Goal: Navigation & Orientation: Locate item on page

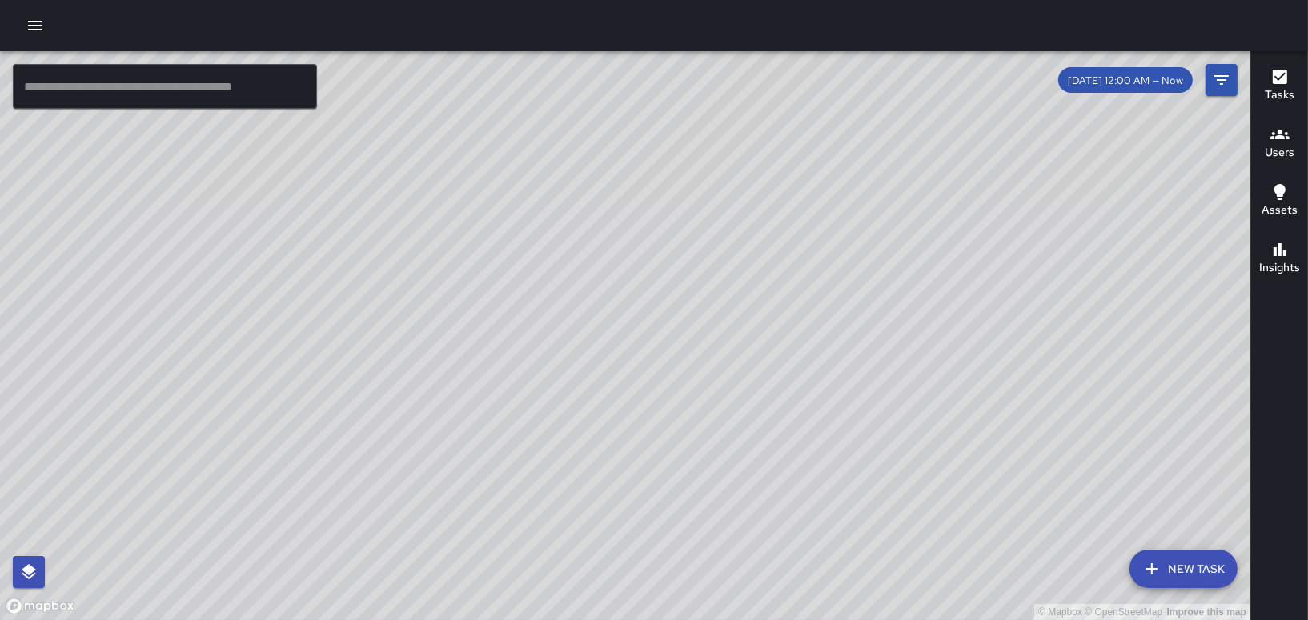
drag, startPoint x: 429, startPoint y: 364, endPoint x: 518, endPoint y: 536, distance: 193.7
click at [518, 536] on div "© Mapbox © OpenStreetMap Improve this map" at bounding box center [625, 335] width 1250 height 569
drag, startPoint x: 528, startPoint y: 406, endPoint x: 657, endPoint y: 379, distance: 131.7
click at [634, 415] on div "© Mapbox © OpenStreetMap Improve this map" at bounding box center [625, 335] width 1250 height 569
drag, startPoint x: 756, startPoint y: 303, endPoint x: 591, endPoint y: 227, distance: 181.6
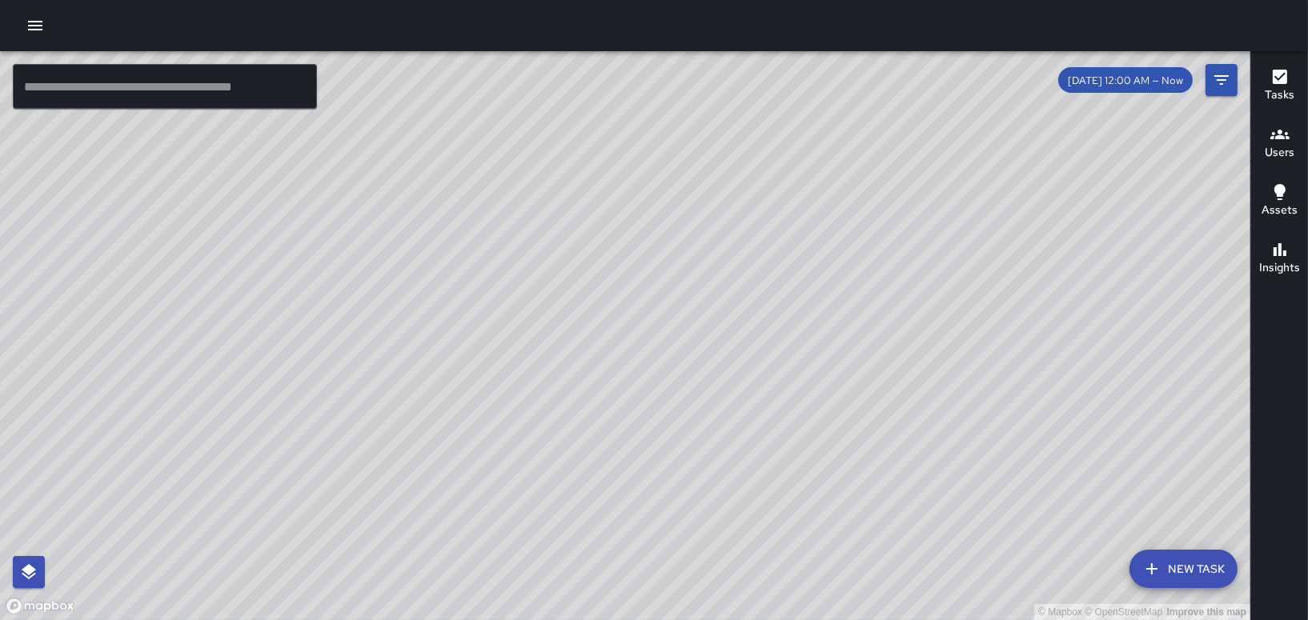
click at [596, 236] on div "© Mapbox © OpenStreetMap Improve this map" at bounding box center [625, 335] width 1250 height 569
drag, startPoint x: 429, startPoint y: 313, endPoint x: 611, endPoint y: 396, distance: 199.9
click at [611, 396] on div "© Mapbox © OpenStreetMap Improve this map" at bounding box center [625, 335] width 1250 height 569
drag, startPoint x: 535, startPoint y: 361, endPoint x: 755, endPoint y: 406, distance: 223.8
click at [755, 406] on div "© Mapbox © OpenStreetMap Improve this map" at bounding box center [625, 335] width 1250 height 569
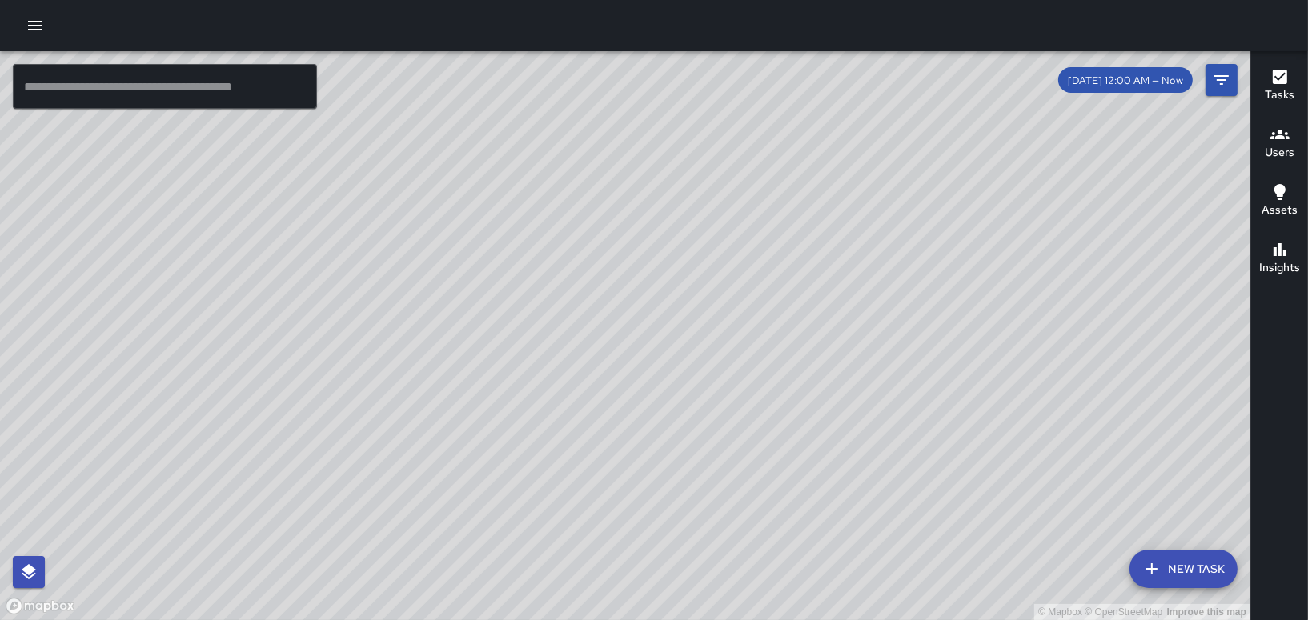
drag, startPoint x: 1097, startPoint y: 409, endPoint x: 778, endPoint y: 465, distance: 324.2
click at [778, 465] on div "© Mapbox © OpenStreetMap Improve this map" at bounding box center [625, 335] width 1250 height 569
drag, startPoint x: 664, startPoint y: 475, endPoint x: 787, endPoint y: 354, distance: 173.2
drag, startPoint x: 580, startPoint y: 491, endPoint x: 756, endPoint y: 346, distance: 227.4
click at [755, 350] on div "© Mapbox © OpenStreetMap Improve this map" at bounding box center [625, 335] width 1250 height 569
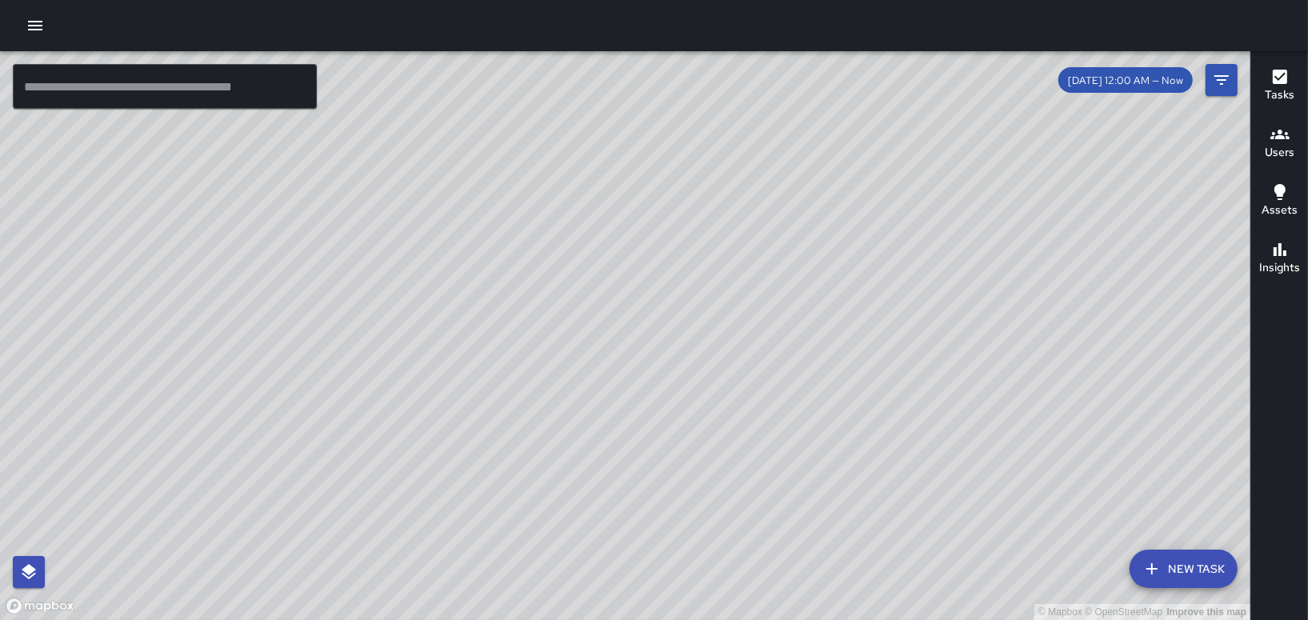
drag, startPoint x: 584, startPoint y: 194, endPoint x: 627, endPoint y: 391, distance: 201.4
click at [627, 391] on div "© Mapbox © OpenStreetMap Improve this map" at bounding box center [625, 335] width 1250 height 569
drag, startPoint x: 434, startPoint y: 97, endPoint x: 412, endPoint y: 311, distance: 214.8
click at [412, 311] on div "© Mapbox © OpenStreetMap Improve this map" at bounding box center [625, 335] width 1250 height 569
drag, startPoint x: 621, startPoint y: 241, endPoint x: 515, endPoint y: 223, distance: 107.9
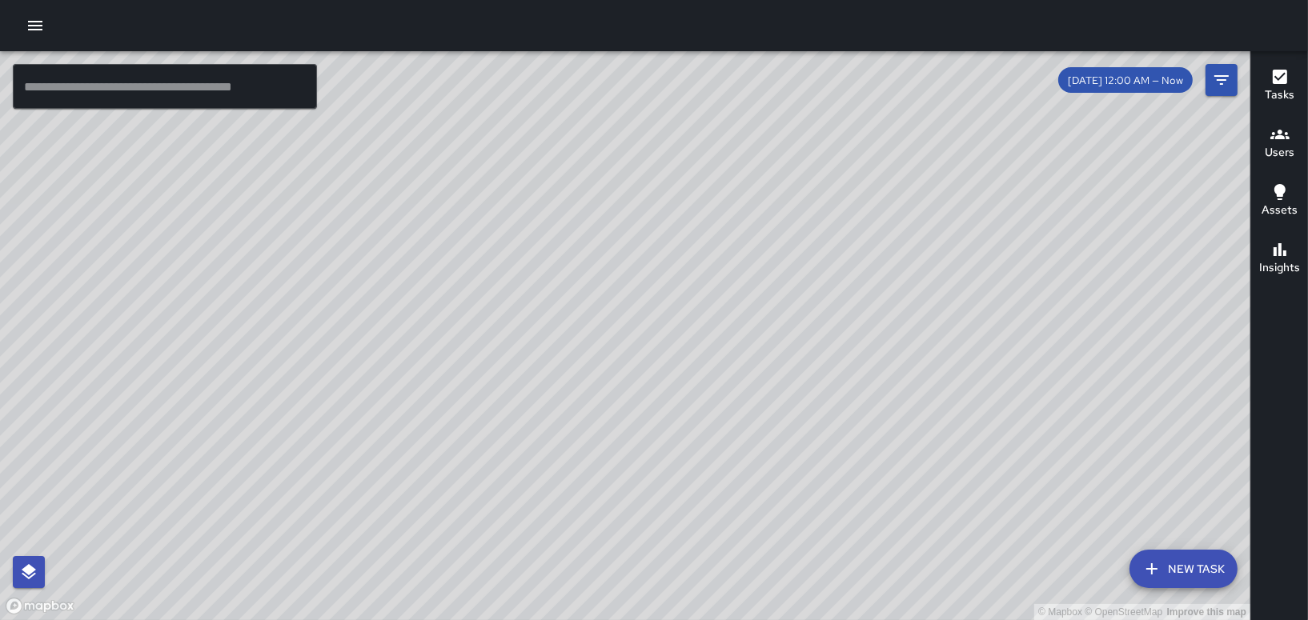
click at [515, 223] on div "© Mapbox © OpenStreetMap Improve this map" at bounding box center [625, 335] width 1250 height 569
drag, startPoint x: 726, startPoint y: 304, endPoint x: 705, endPoint y: 406, distance: 103.8
click at [703, 403] on div "© Mapbox © OpenStreetMap Improve this map" at bounding box center [625, 335] width 1250 height 569
drag, startPoint x: 685, startPoint y: 335, endPoint x: 636, endPoint y: 213, distance: 131.4
click at [636, 214] on div "© Mapbox © OpenStreetMap Improve this map" at bounding box center [625, 335] width 1250 height 569
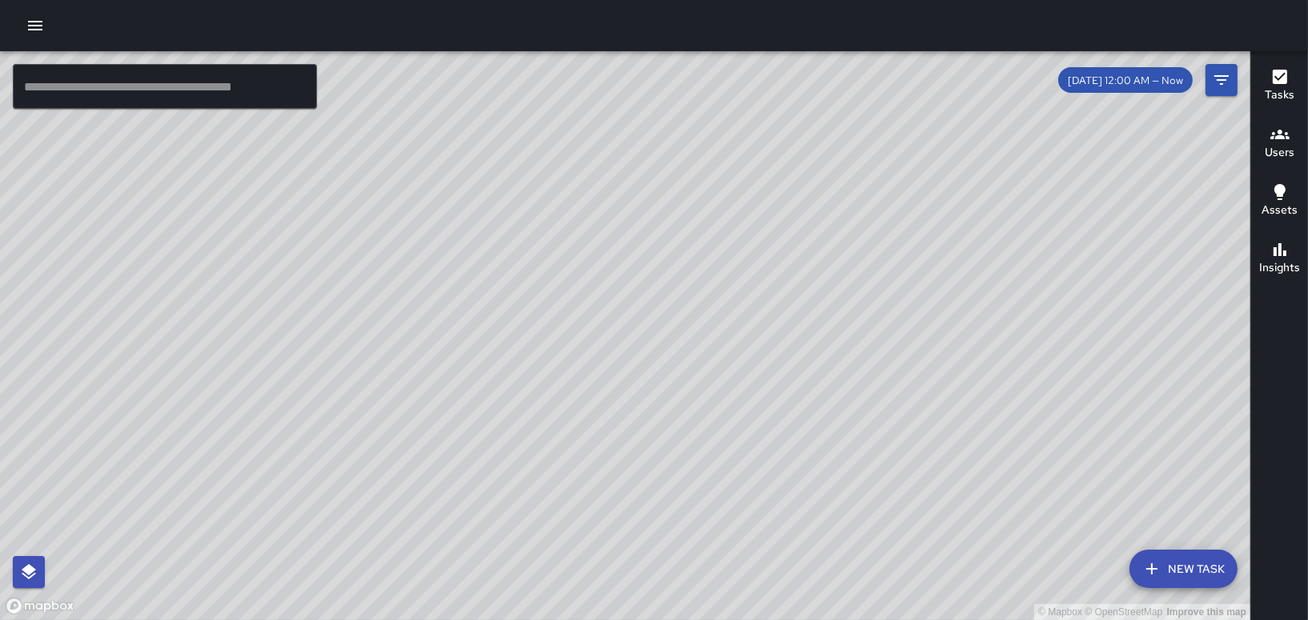
drag, startPoint x: 868, startPoint y: 289, endPoint x: 754, endPoint y: 217, distance: 134.6
click at [755, 219] on div "© Mapbox © OpenStreetMap Improve this map" at bounding box center [625, 335] width 1250 height 569
drag, startPoint x: 855, startPoint y: 439, endPoint x: 892, endPoint y: 280, distance: 163.7
click at [872, 307] on div "© Mapbox © OpenStreetMap Improve this map" at bounding box center [625, 335] width 1250 height 569
drag, startPoint x: 565, startPoint y: 307, endPoint x: 707, endPoint y: 288, distance: 143.0
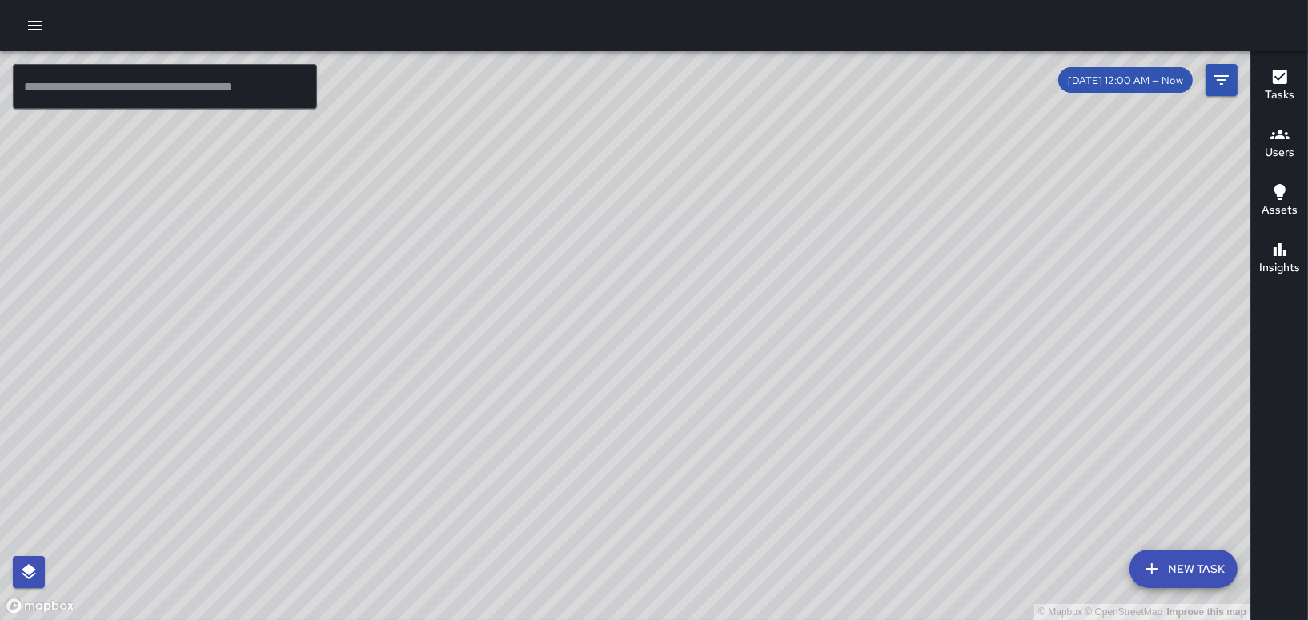
click at [706, 288] on div "© Mapbox © OpenStreetMap Improve this map" at bounding box center [625, 335] width 1250 height 569
drag, startPoint x: 489, startPoint y: 380, endPoint x: 587, endPoint y: 360, distance: 100.5
click at [563, 363] on div "© Mapbox © OpenStreetMap Improve this map" at bounding box center [625, 335] width 1250 height 569
drag, startPoint x: 583, startPoint y: 321, endPoint x: 862, endPoint y: 505, distance: 334.5
click at [862, 505] on div "© Mapbox © OpenStreetMap Improve this map" at bounding box center [625, 335] width 1250 height 569
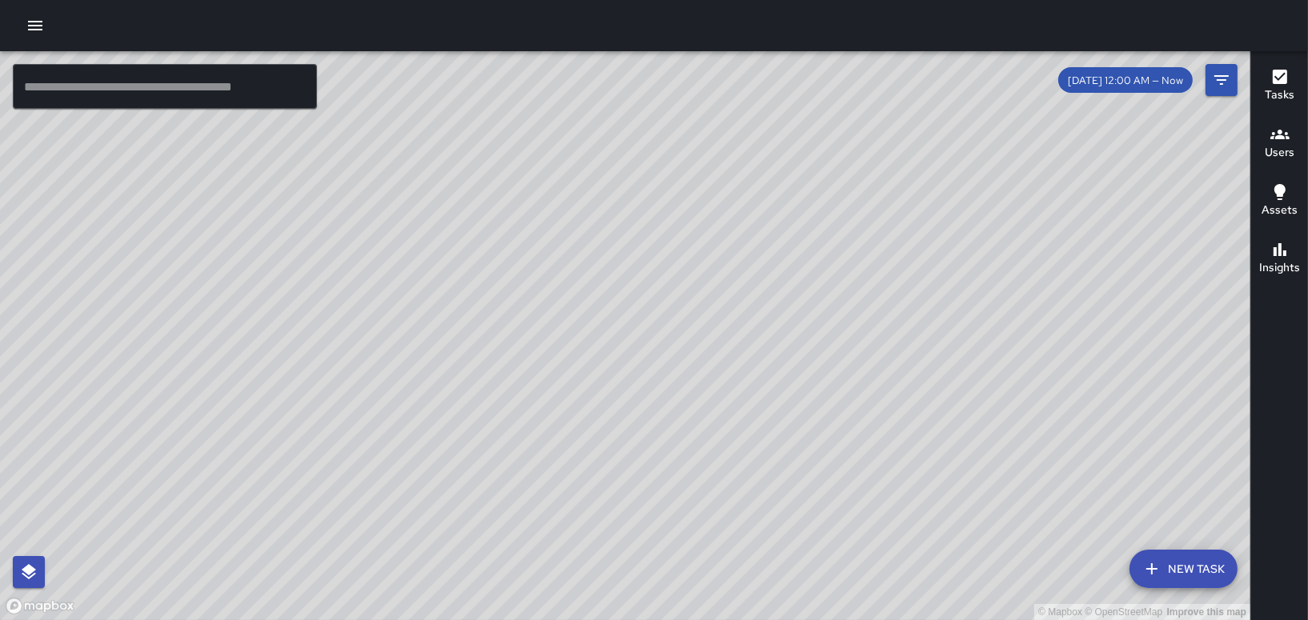
drag, startPoint x: 442, startPoint y: 298, endPoint x: 520, endPoint y: 315, distance: 80.4
click at [520, 315] on div "© Mapbox © OpenStreetMap Improve this map" at bounding box center [625, 335] width 1250 height 569
click at [445, 294] on div "© Mapbox © OpenStreetMap Improve this map" at bounding box center [625, 335] width 1250 height 569
drag, startPoint x: 361, startPoint y: 306, endPoint x: 443, endPoint y: 311, distance: 82.6
click at [443, 311] on div "© Mapbox © OpenStreetMap Improve this map" at bounding box center [625, 335] width 1250 height 569
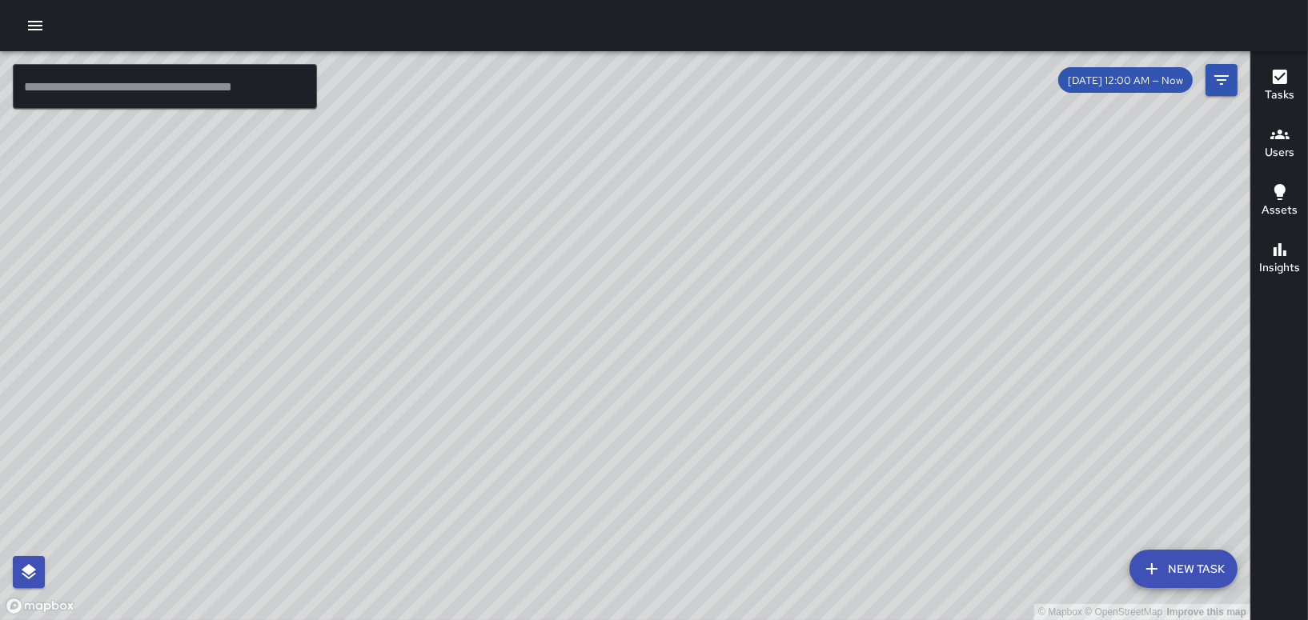
drag, startPoint x: 644, startPoint y: 418, endPoint x: 629, endPoint y: 52, distance: 366.1
click at [629, 52] on div "© Mapbox © OpenStreetMap Improve this map" at bounding box center [625, 335] width 1250 height 569
drag, startPoint x: 561, startPoint y: 232, endPoint x: 567, endPoint y: 98, distance: 133.8
click at [556, 123] on div "© Mapbox © OpenStreetMap Improve this map" at bounding box center [625, 335] width 1250 height 569
drag, startPoint x: 575, startPoint y: 128, endPoint x: 642, endPoint y: 434, distance: 312.9
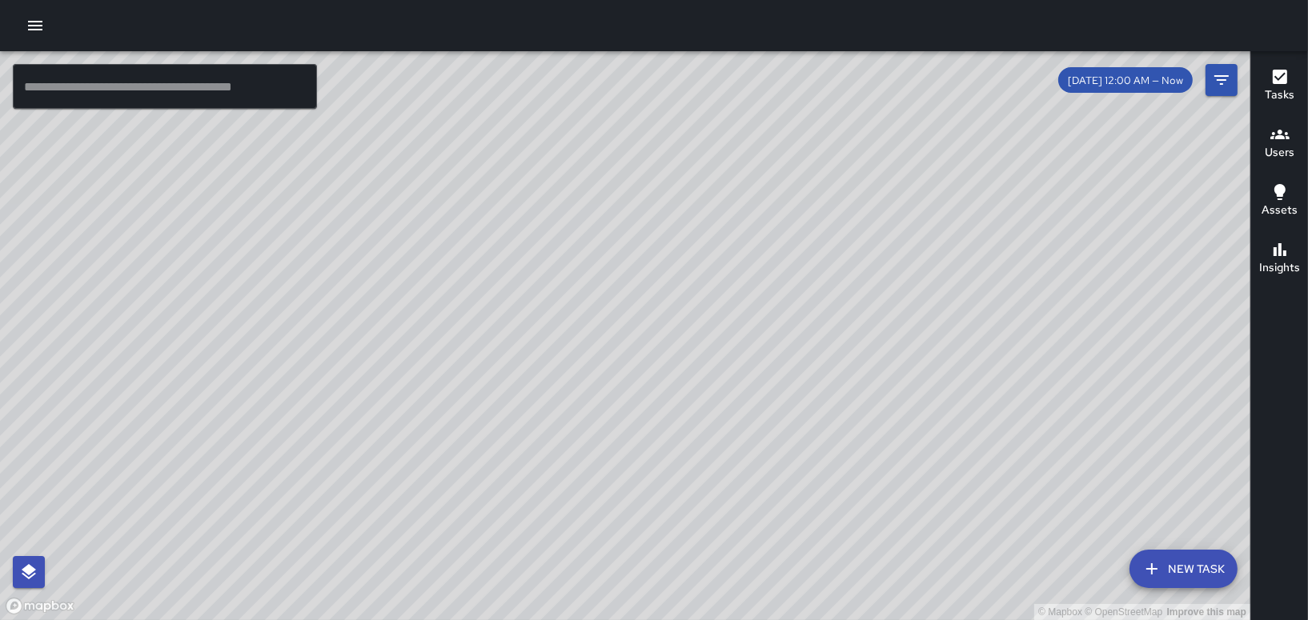
click at [642, 434] on div "© Mapbox © OpenStreetMap Improve this map" at bounding box center [625, 335] width 1250 height 569
drag, startPoint x: 633, startPoint y: 433, endPoint x: 580, endPoint y: 190, distance: 249.0
click at [580, 190] on div "© Mapbox © OpenStreetMap Improve this map" at bounding box center [625, 335] width 1250 height 569
drag, startPoint x: 435, startPoint y: 375, endPoint x: 668, endPoint y: 312, distance: 241.3
click at [748, 322] on div "© Mapbox © OpenStreetMap Improve this map" at bounding box center [625, 335] width 1250 height 569
